Goal: Task Accomplishment & Management: Use online tool/utility

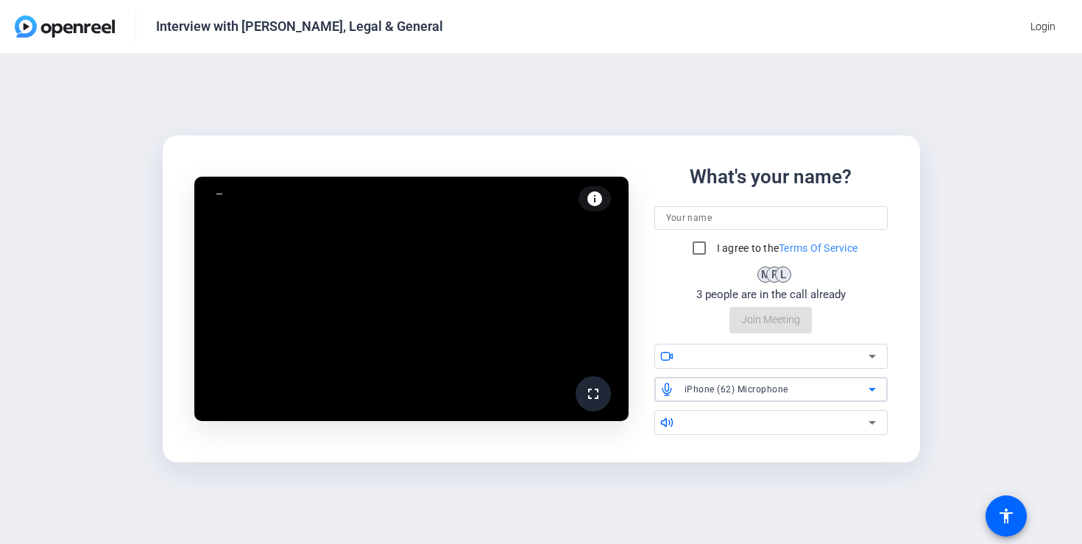
click at [808, 389] on div "iPhone (62) Microphone" at bounding box center [777, 389] width 184 height 18
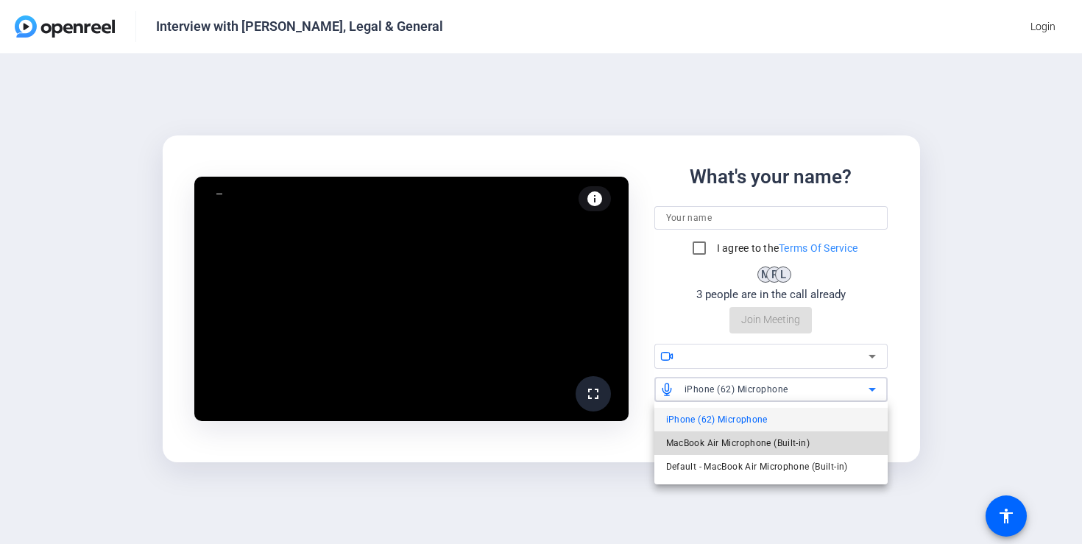
click at [784, 442] on span "MacBook Air Microphone (Built-in)" at bounding box center [738, 443] width 144 height 18
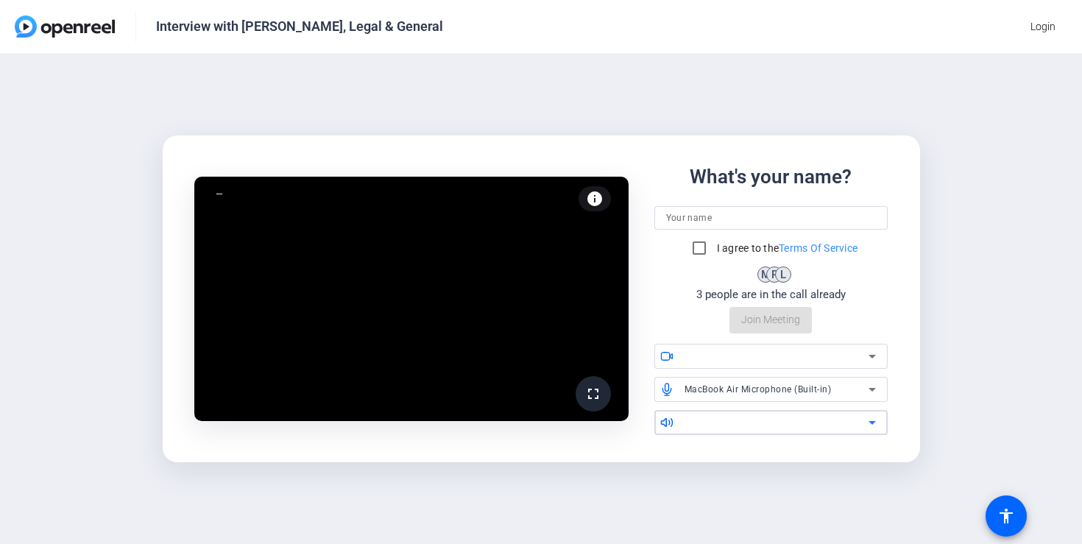
click at [779, 426] on div at bounding box center [777, 423] width 184 height 18
click at [769, 368] on div at bounding box center [780, 356] width 191 height 25
click at [770, 359] on div at bounding box center [777, 356] width 184 height 18
click at [794, 217] on input at bounding box center [771, 218] width 210 height 18
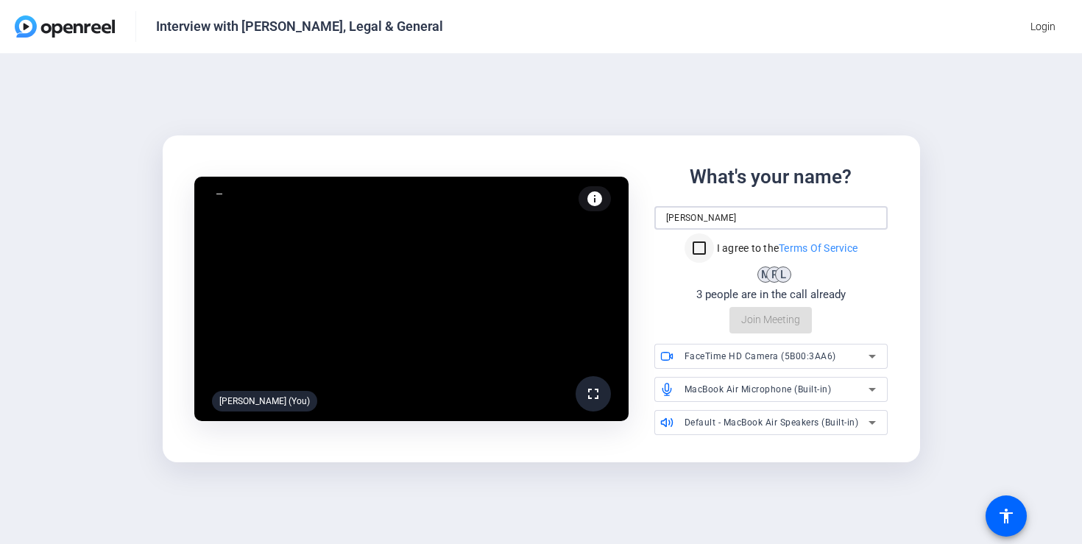
type input "[PERSON_NAME]"
click at [699, 243] on input "I agree to the Terms Of Service" at bounding box center [699, 247] width 29 height 29
checkbox input "true"
click at [747, 319] on span "Join Meeting" at bounding box center [770, 319] width 59 height 15
